Goal: Transaction & Acquisition: Purchase product/service

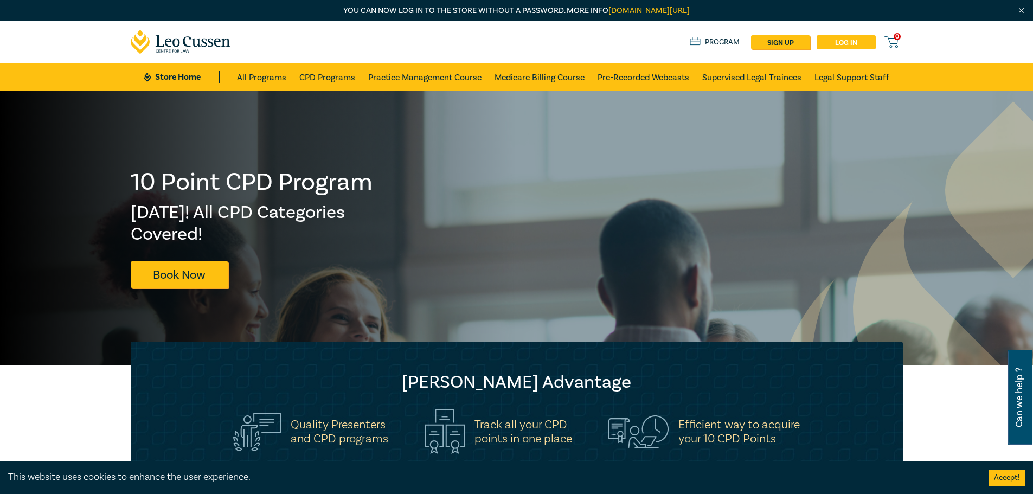
click at [856, 40] on link "Log in" at bounding box center [846, 42] width 59 height 14
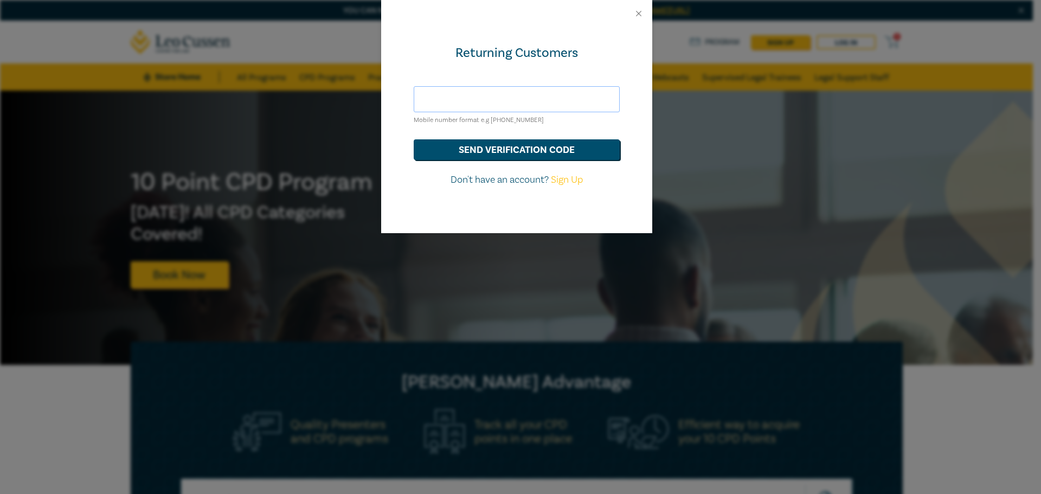
click at [460, 90] on input "text" at bounding box center [517, 99] width 206 height 26
type input "[EMAIL_ADDRESS][DOMAIN_NAME]"
click at [414, 139] on button "send verification code" at bounding box center [517, 149] width 206 height 21
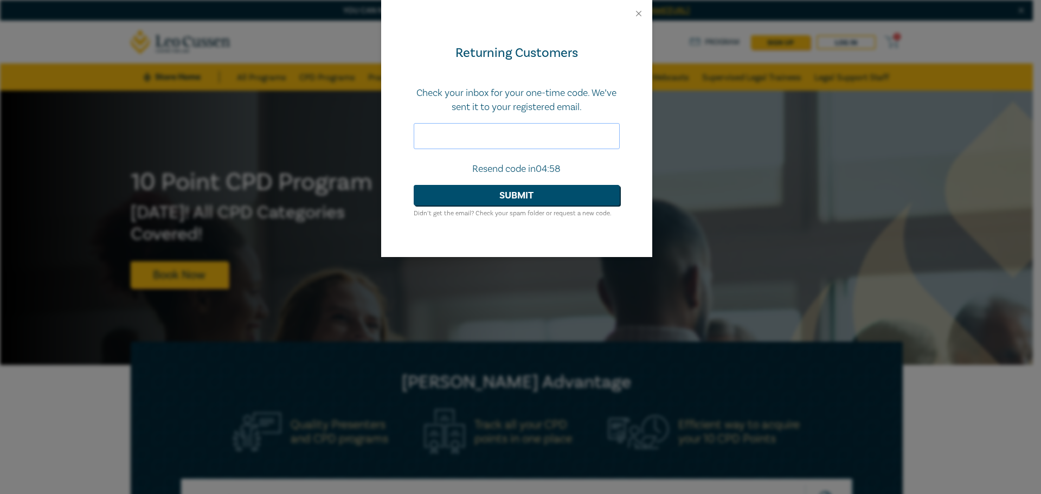
click at [438, 135] on input "text" at bounding box center [517, 136] width 206 height 26
type input "356599"
click at [414, 185] on button "Submit" at bounding box center [517, 195] width 206 height 21
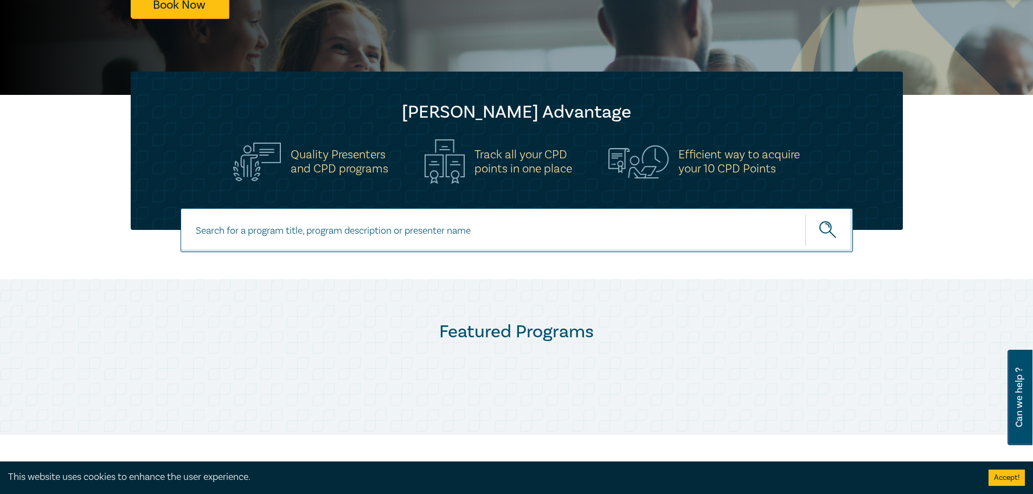
scroll to position [271, 0]
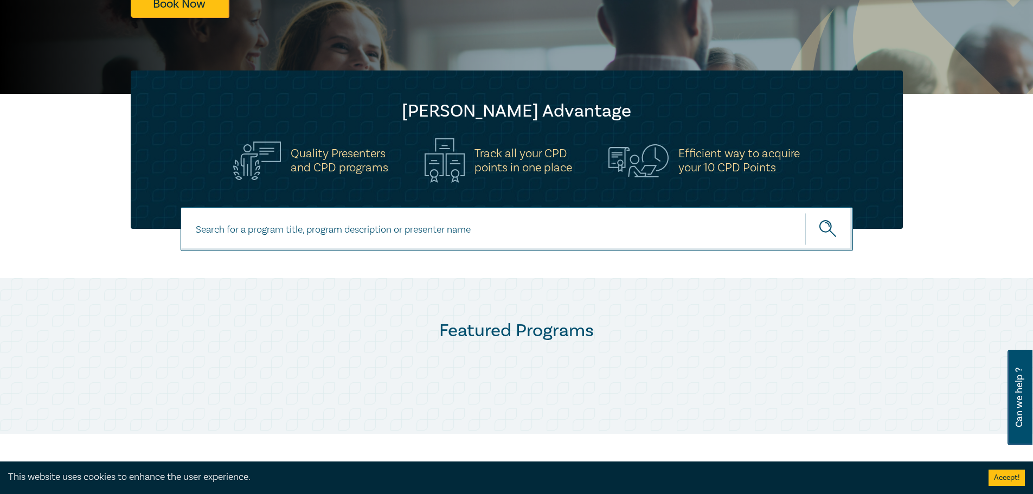
click at [255, 228] on input at bounding box center [517, 229] width 672 height 44
type input "evidence in practice for litigators"
click at [805, 213] on button "submit" at bounding box center [829, 229] width 48 height 33
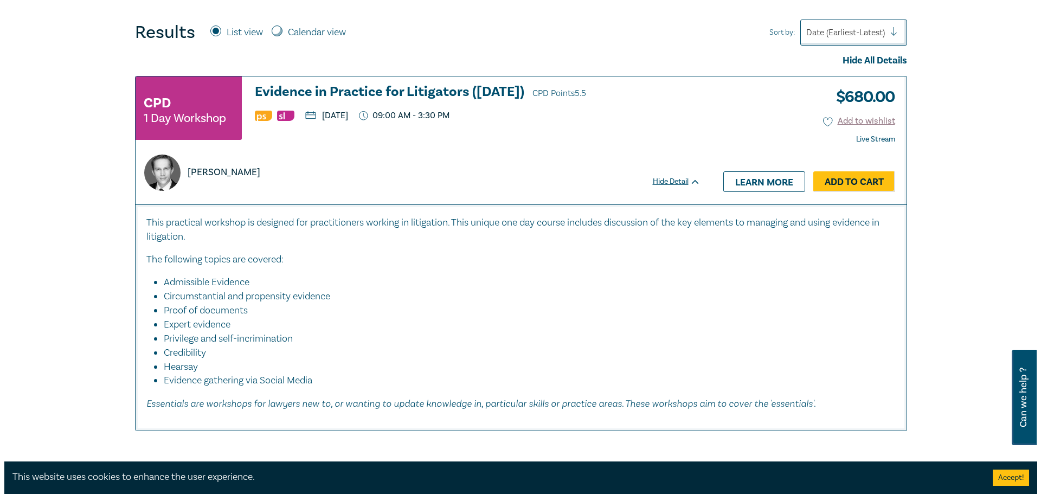
scroll to position [434, 0]
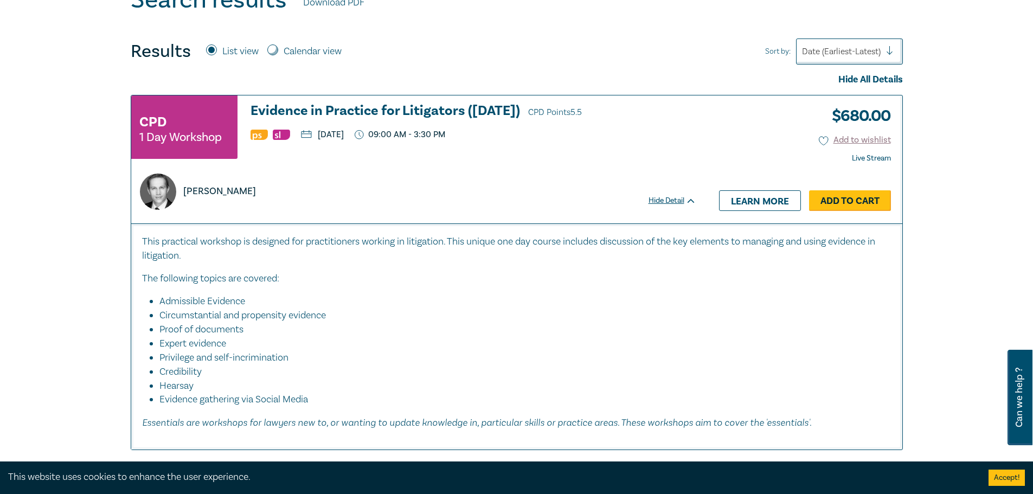
click at [830, 194] on link "Add to Cart" at bounding box center [850, 200] width 82 height 21
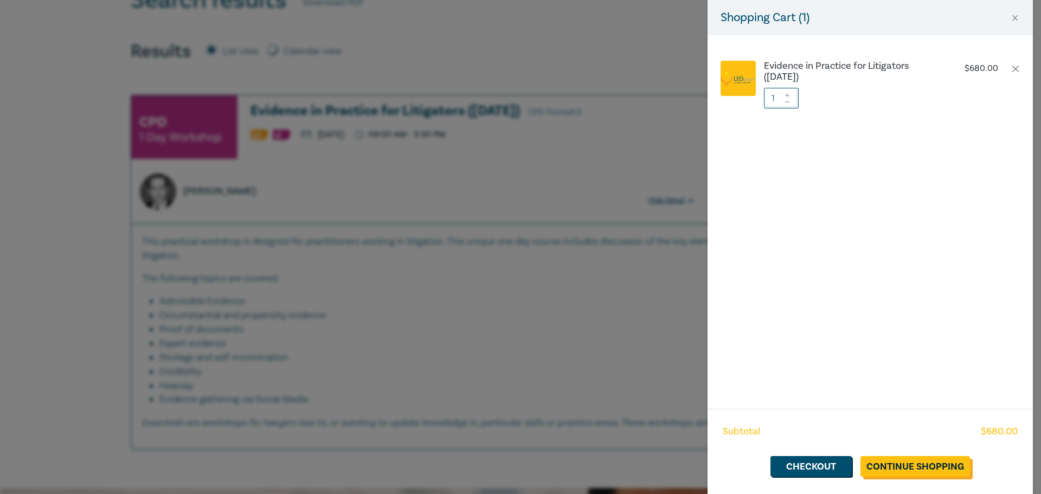
click at [902, 467] on link "Continue Shopping" at bounding box center [916, 466] width 110 height 21
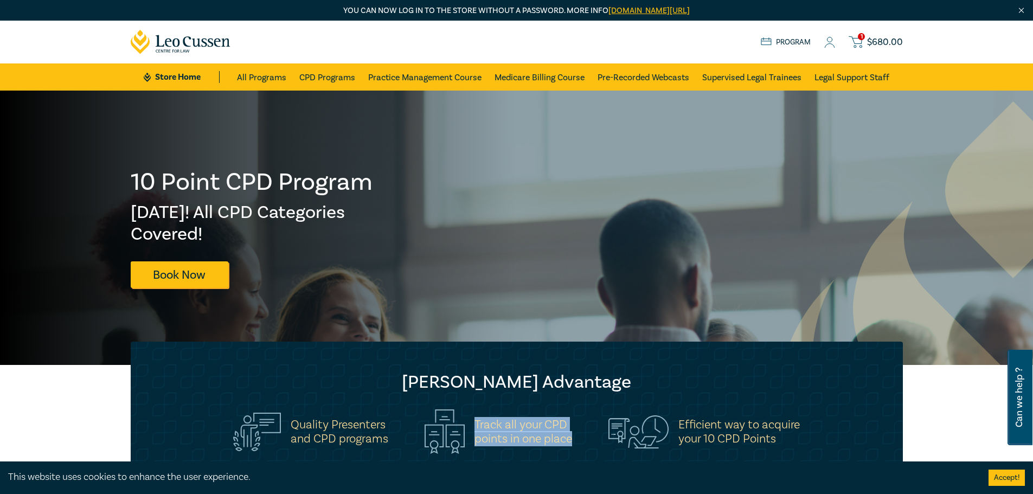
drag, startPoint x: 475, startPoint y: 425, endPoint x: 570, endPoint y: 437, distance: 96.3
click at [570, 437] on h5 "Track all your CPD points in one place" at bounding box center [524, 432] width 98 height 28
click at [884, 43] on span "$ 680.00" at bounding box center [885, 42] width 36 height 12
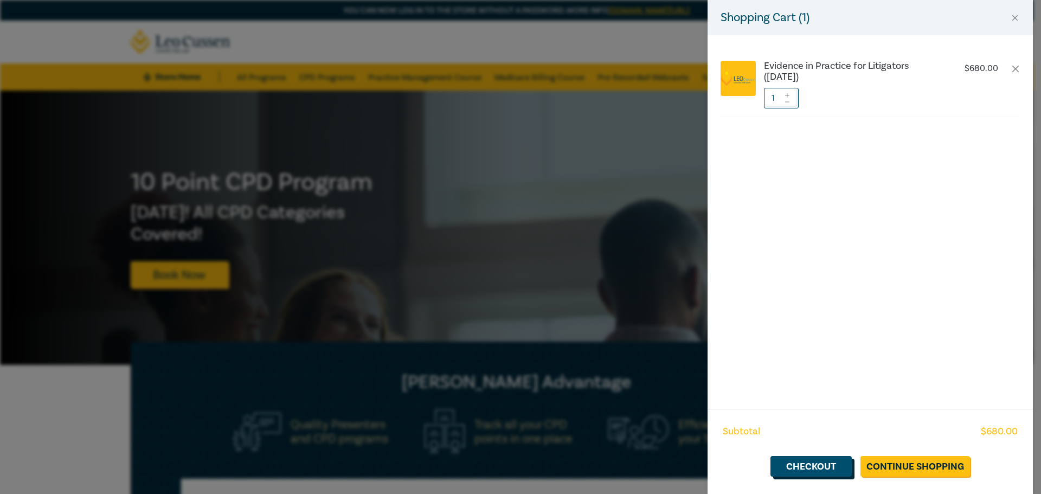
click at [802, 467] on link "Checkout" at bounding box center [811, 466] width 81 height 21
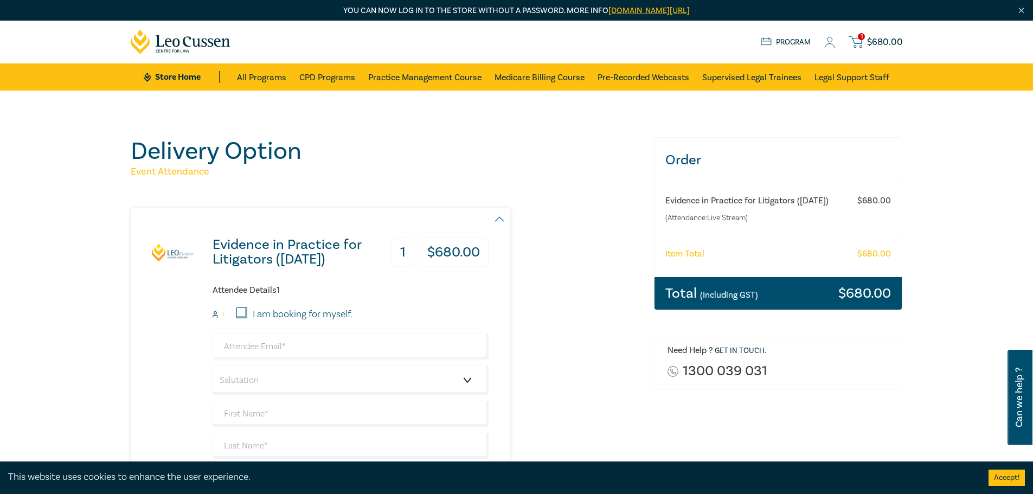
click at [319, 316] on label "I am booking for myself." at bounding box center [303, 315] width 100 height 14
click at [247, 316] on input "I am booking for myself." at bounding box center [241, 313] width 11 height 11
checkbox input "true"
type input "[EMAIL_ADDRESS][DOMAIN_NAME]"
type input "Tarina"
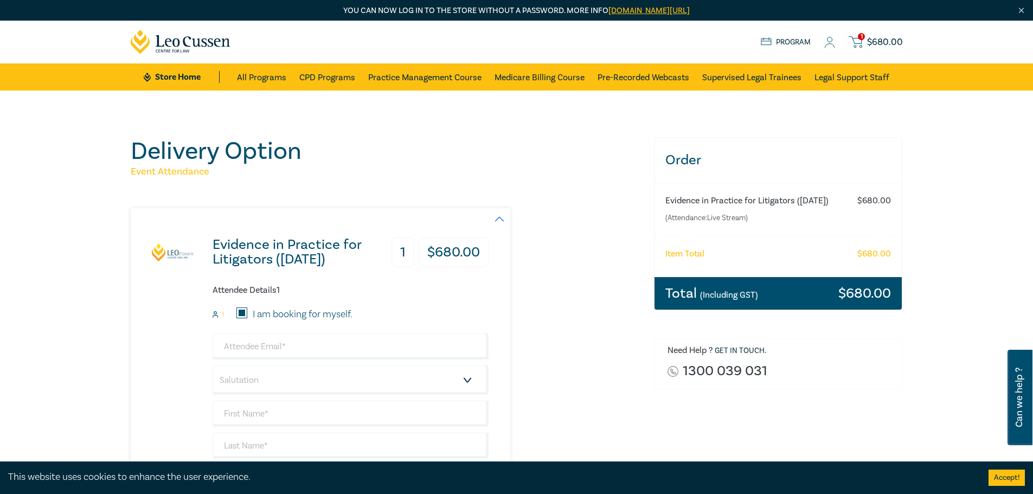
type input "Fernando"
type input "490525440"
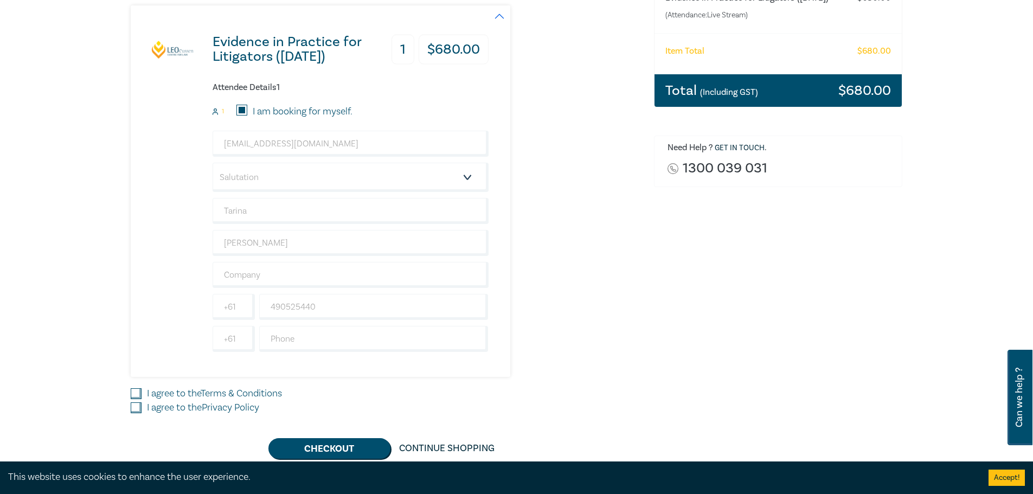
scroll to position [217, 0]
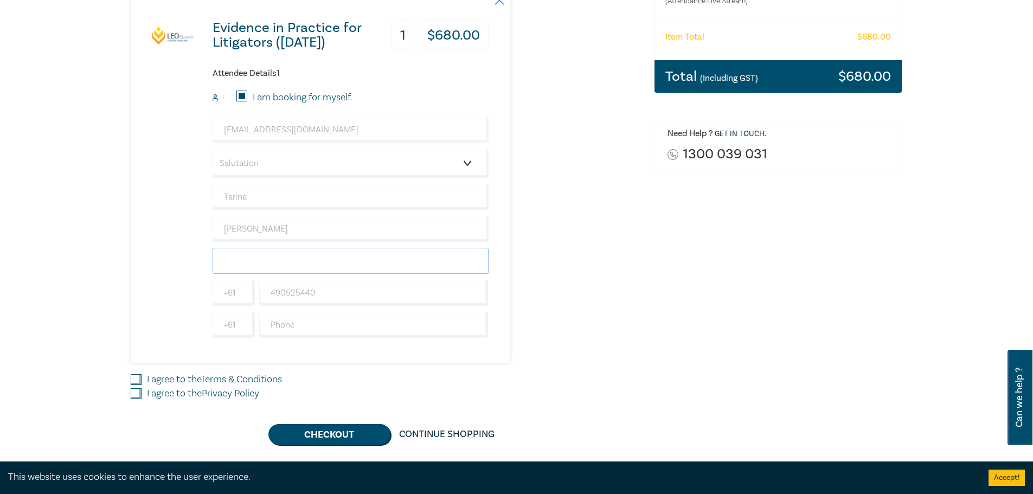
click at [291, 258] on input "text" at bounding box center [351, 261] width 276 height 26
type input "Wightons Lawyers"
click at [671, 268] on div "Order Evidence in Practice for Litigators (Oct 2025) (Attendance: Live Stream )…" at bounding box center [779, 182] width 262 height 524
click at [232, 383] on link "Terms & Conditions" at bounding box center [241, 379] width 81 height 12
click at [142, 383] on input "I agree to the Terms & Conditions" at bounding box center [136, 379] width 11 height 11
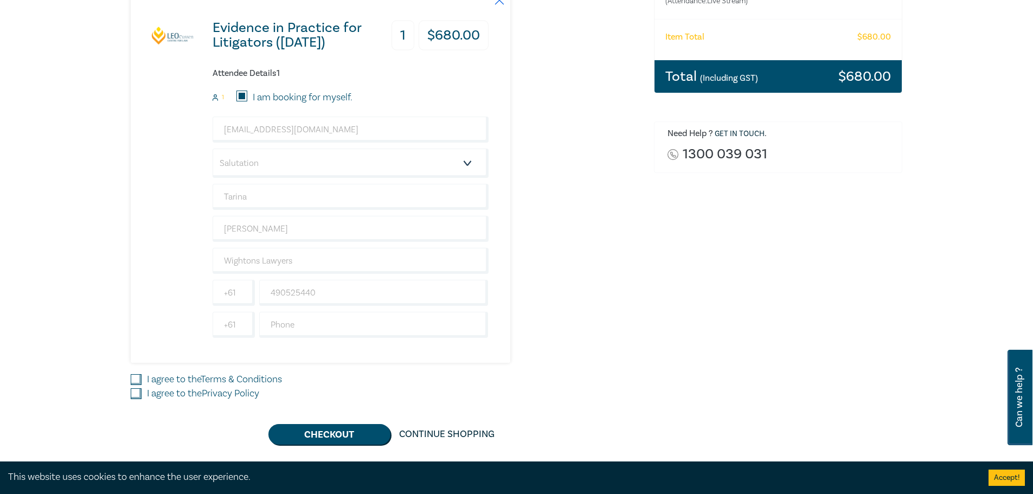
checkbox input "true"
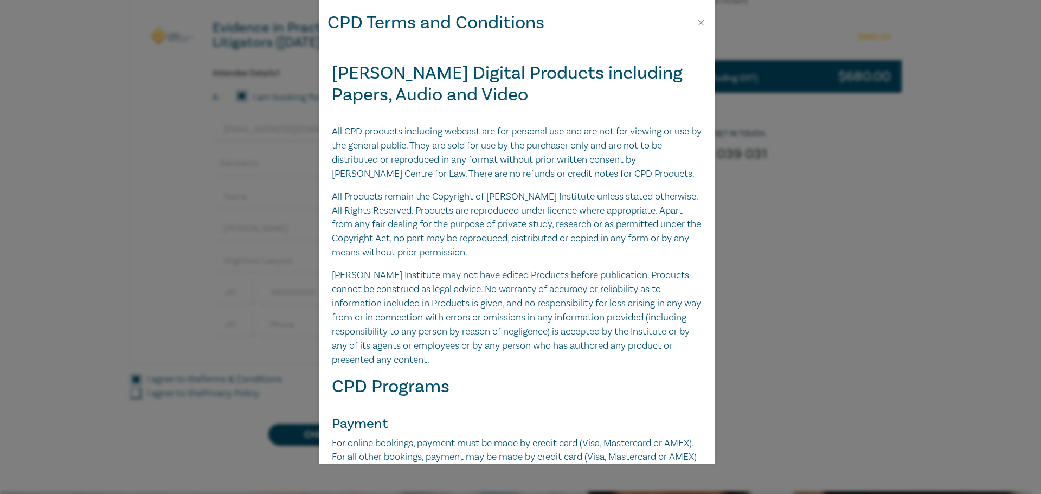
click at [237, 396] on div "CPD Terms and Conditions Leo Cussen Digital Products including Papers, Audio an…" at bounding box center [520, 247] width 1041 height 494
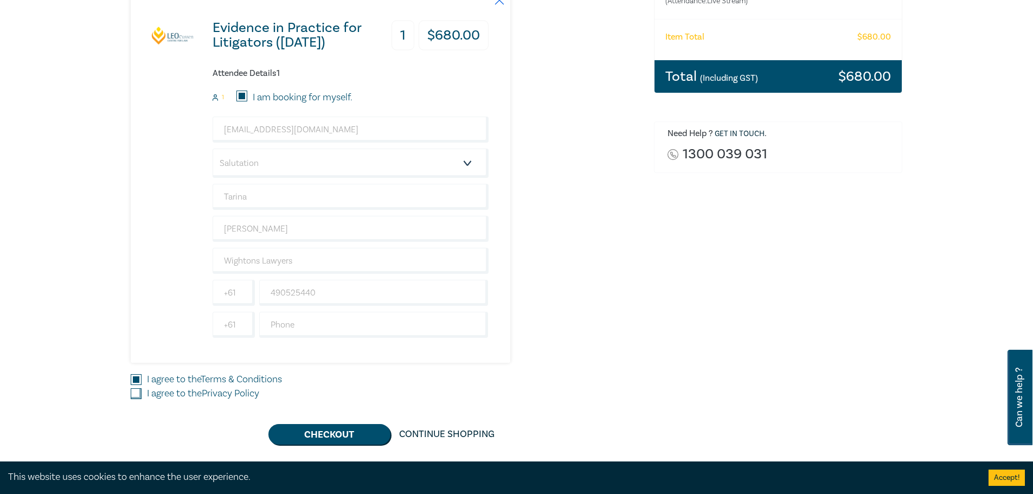
click at [176, 390] on label "I agree to the Privacy Policy" at bounding box center [203, 394] width 112 height 14
click at [142, 390] on input "I agree to the Privacy Policy" at bounding box center [136, 393] width 11 height 11
checkbox input "true"
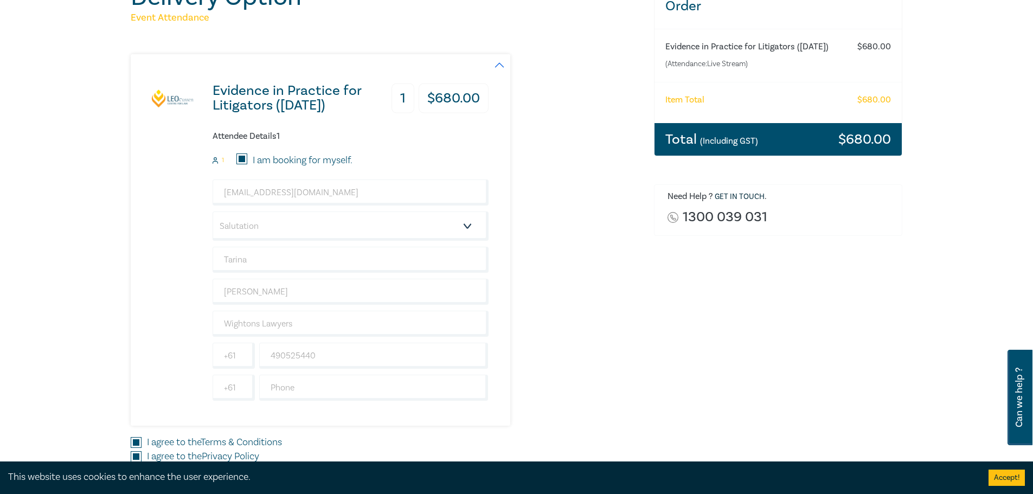
scroll to position [0, 0]
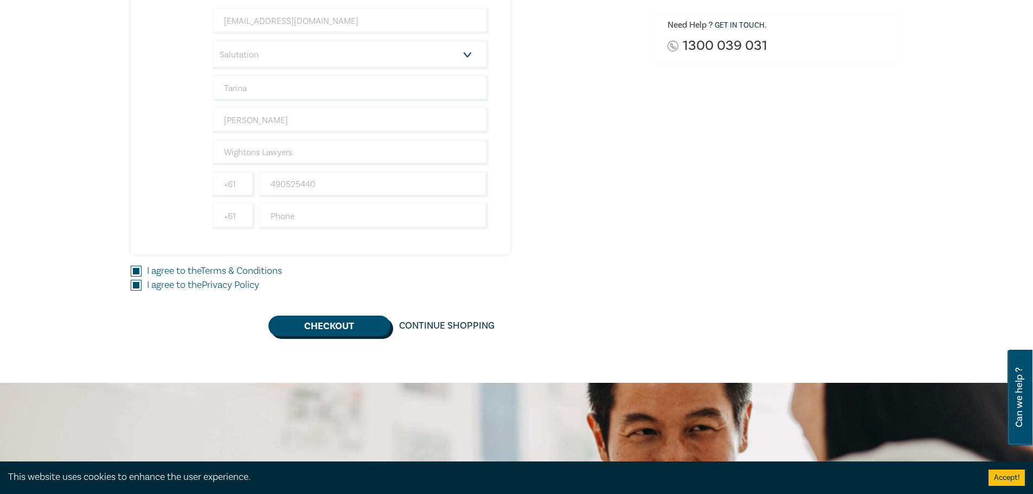
click at [305, 327] on button "Checkout" at bounding box center [329, 326] width 122 height 21
